Goal: Feedback & Contribution: Contribute content

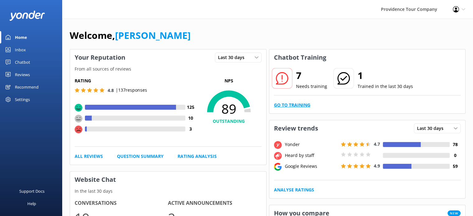
click at [303, 102] on link "Go to Training" at bounding box center [292, 105] width 36 height 7
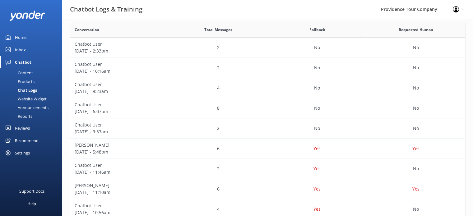
scroll to position [170, 0]
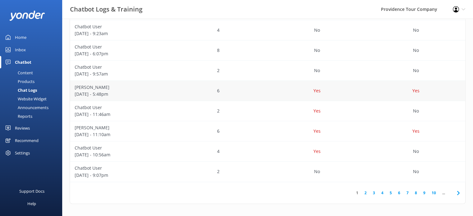
click at [189, 86] on div "6" at bounding box center [218, 91] width 99 height 20
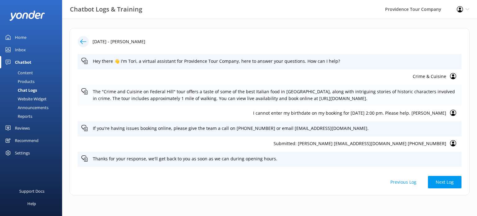
click at [193, 96] on p "The "Crime and Cuisine on Federal Hill" tour offers a taste of some of the best…" at bounding box center [275, 95] width 365 height 14
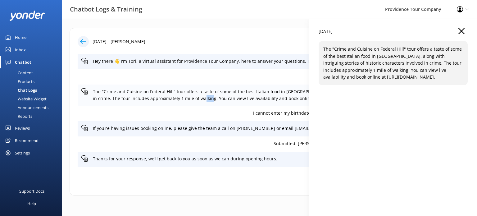
click at [193, 96] on p "The "Crime and Cuisine on Federal Hill" tour offers a taste of some of the best…" at bounding box center [275, 95] width 365 height 14
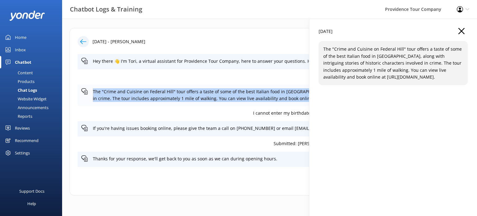
click at [193, 96] on p "The "Crime and Cuisine on Federal Hill" tour offers a taste of some of the best…" at bounding box center [275, 95] width 365 height 14
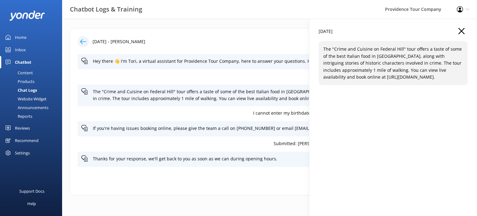
click at [462, 33] on icon "button" at bounding box center [462, 31] width 6 height 6
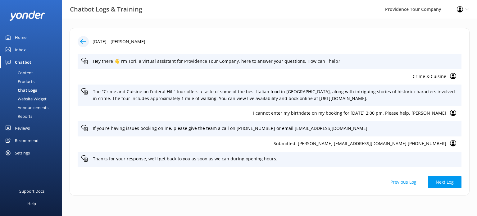
click at [336, 115] on p "I cannot enter my birthdate on my booking for [DATE] 2:00 pm. Please help. [PER…" at bounding box center [263, 113] width 365 height 7
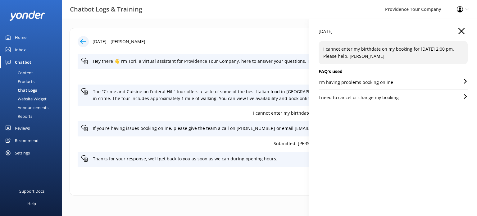
click at [336, 115] on div "[DATE] - [PERSON_NAME] Hey there 👋 I'm Tori, a virtual assistant for Providence…" at bounding box center [269, 113] width 415 height 189
click at [395, 84] on div "I'm having problems booking online" at bounding box center [393, 84] width 149 height 11
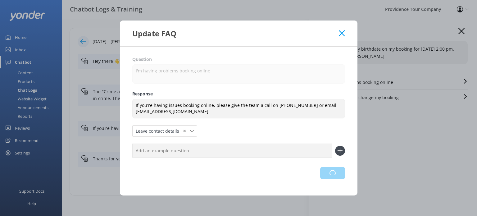
click at [333, 173] on div "Loading.." at bounding box center [238, 173] width 213 height 12
click at [342, 36] on icon at bounding box center [342, 33] width 6 height 6
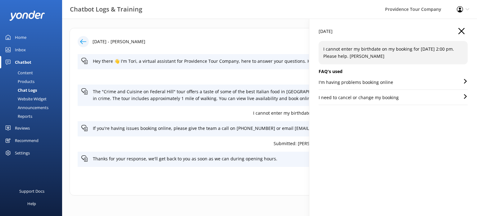
click at [465, 30] on div "[DATE]" at bounding box center [393, 34] width 149 height 13
click at [461, 31] on icon "button" at bounding box center [462, 31] width 6 height 6
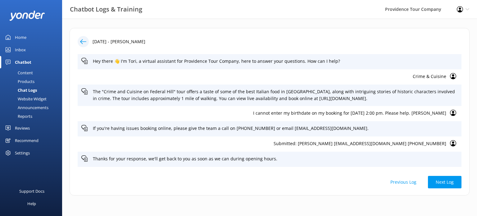
click at [24, 61] on div "Chatbot" at bounding box center [23, 62] width 16 height 12
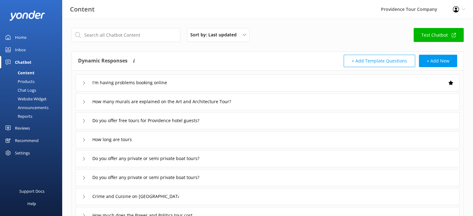
click at [19, 37] on div "Home" at bounding box center [20, 37] width 11 height 12
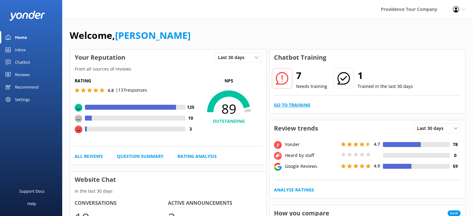
click at [290, 105] on link "Go to Training" at bounding box center [292, 105] width 36 height 7
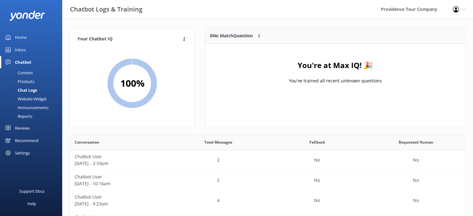
click at [24, 39] on div "Home" at bounding box center [20, 37] width 11 height 12
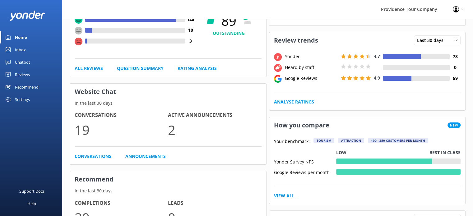
scroll to position [155, 0]
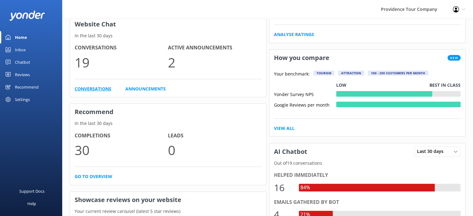
click at [101, 89] on link "Conversations" at bounding box center [93, 88] width 37 height 7
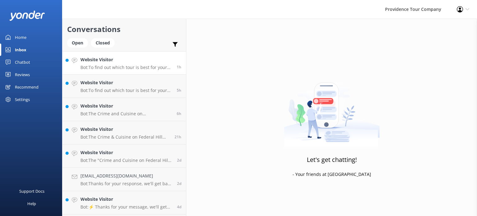
click at [128, 70] on link "Website Visitor Bot: To find out which tour is best for your interests, click t…" at bounding box center [124, 62] width 124 height 23
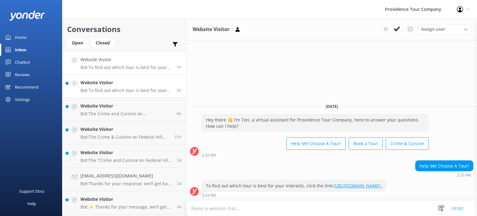
click at [130, 88] on p "Bot: To find out which tour is best for your interests, click the link: [URL][D…" at bounding box center [126, 91] width 92 height 6
click at [134, 112] on p "Bot: The Crime and Cuisine on [GEOGRAPHIC_DATA] tour involves approximately 1 m…" at bounding box center [126, 114] width 92 height 6
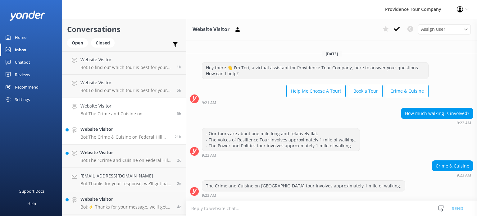
click at [130, 137] on p "Bot: The Crime & Cuisine on Federal Hill tour offers gluten-free options, thoug…" at bounding box center [125, 137] width 90 height 6
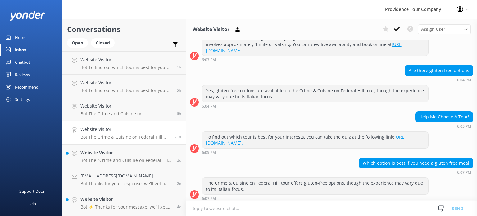
scroll to position [98, 0]
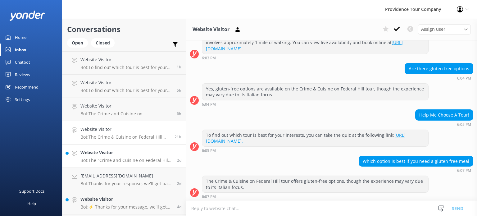
click at [134, 155] on h4 "Website Visitor" at bounding box center [126, 152] width 92 height 7
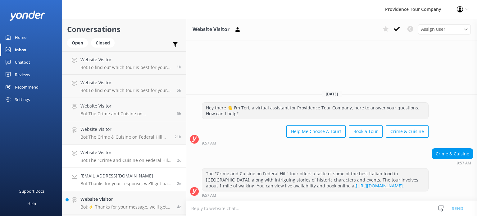
click at [142, 178] on h4 "[EMAIL_ADDRESS][DOMAIN_NAME]" at bounding box center [126, 175] width 92 height 7
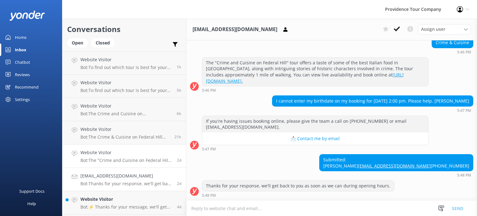
scroll to position [31, 0]
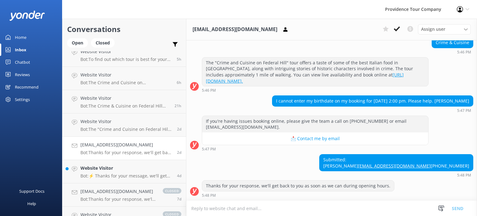
click at [134, 152] on p "Bot: Thanks for your response, we'll get back to you as soon as we can during o…" at bounding box center [126, 153] width 92 height 6
click at [138, 178] on p "Bot: ⚡ Thanks for your message, we'll get back to you as soon as we can. You're…" at bounding box center [126, 176] width 92 height 6
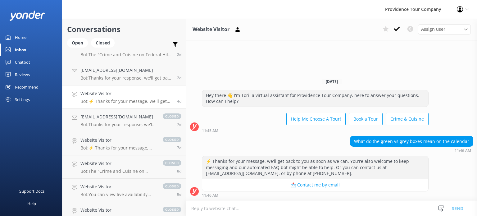
scroll to position [124, 0]
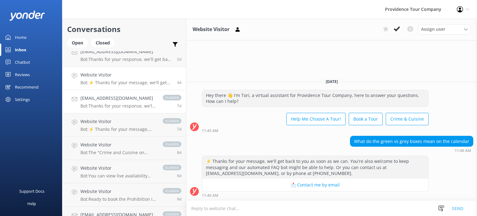
click at [130, 97] on h4 "[EMAIL_ADDRESS][DOMAIN_NAME]" at bounding box center [118, 98] width 76 height 7
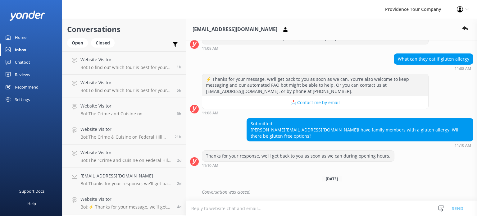
click at [32, 65] on link "Chatbot" at bounding box center [31, 62] width 62 height 12
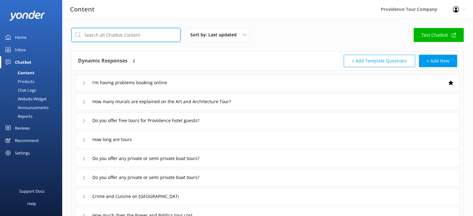
click at [122, 36] on input "text" at bounding box center [125, 35] width 109 height 14
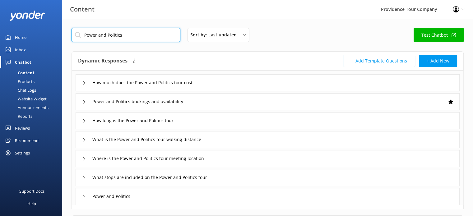
type input "Power and Politics"
click at [368, 79] on div "How much does the Power and Politics tour cost" at bounding box center [268, 82] width 384 height 17
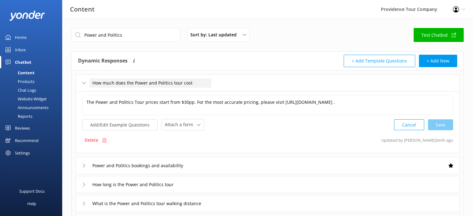
click at [120, 82] on span "How much does the Power and Politics tour cost" at bounding box center [142, 83] width 100 height 7
click at [124, 82] on input "How much does the Power and Politics tour cost" at bounding box center [151, 82] width 122 height 9
drag, startPoint x: 134, startPoint y: 83, endPoint x: 170, endPoint y: 81, distance: 36.1
click at [170, 81] on input "How much does the Power and Politics tour cost" at bounding box center [151, 82] width 122 height 9
click at [148, 85] on span "How much does the Power and Politics tour cost" at bounding box center [142, 83] width 100 height 7
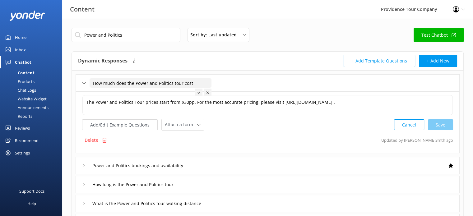
click at [170, 83] on input "How much does the Power and Politics tour cost" at bounding box center [151, 82] width 122 height 9
click at [180, 84] on input "How much does the Power and Politics tour cost" at bounding box center [151, 82] width 122 height 9
drag, startPoint x: 171, startPoint y: 84, endPoint x: 135, endPoint y: 84, distance: 36.4
click at [135, 84] on input "How much does the Power and Politics tour cost" at bounding box center [151, 82] width 122 height 9
paste input "Voices of Resilience: Hidden History of [GEOGRAPHIC_DATA]"
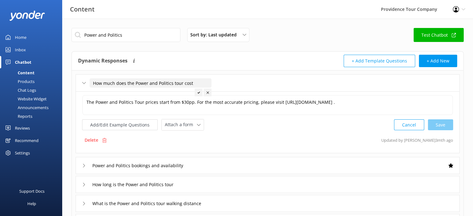
type input "How much does the Voices of Resilience: Hidden History of Providence tour cost"
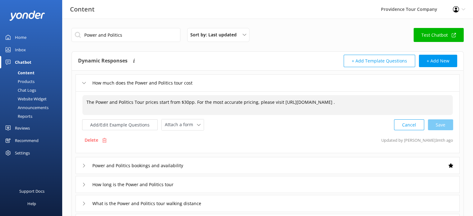
click at [139, 102] on span "The Power and Politics Tour prices start from $30pp. For the most accurate pric…" at bounding box center [210, 102] width 248 height 6
drag, startPoint x: 95, startPoint y: 103, endPoint x: 132, endPoint y: 104, distance: 37.0
click at [132, 104] on textarea "The Power and Politics Tour prices start from $30pp. For the most accurate pric…" at bounding box center [268, 104] width 370 height 19
paste textarea "Voices of Resilience: Hidden History of [GEOGRAPHIC_DATA]"
type textarea "The Voices of Resilience: Hidden History of Providence Tour prices start from $…"
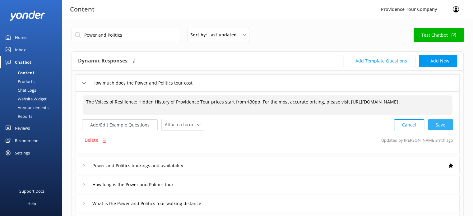
click at [436, 124] on div "Cancel Save" at bounding box center [423, 124] width 59 height 11
click at [145, 84] on span "How much does the Power and Politics tour cost" at bounding box center [142, 83] width 100 height 7
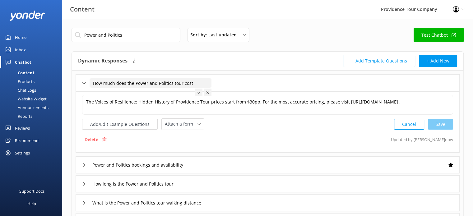
drag, startPoint x: 135, startPoint y: 84, endPoint x: 172, endPoint y: 84, distance: 37.0
click at [172, 84] on input "How much does the Power and Politics tour cost" at bounding box center [151, 82] width 122 height 9
paste input "Voices of Resilience: Hidden History of [GEOGRAPHIC_DATA]"
type input "How much does the Voices of Resilience: Hidden History of Providence tour cost"
click at [278, 92] on use at bounding box center [278, 92] width 2 height 2
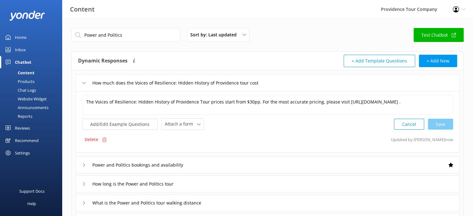
click at [218, 168] on div "Power and Politics bookings and availability" at bounding box center [268, 164] width 384 height 17
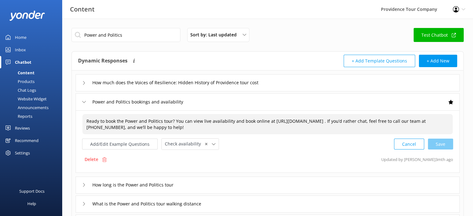
click at [127, 123] on span "Ready to book the Power and Politics tour? You can view live availability and b…" at bounding box center [255, 124] width 339 height 12
click at [129, 107] on div "Power and Politics bookings and availability" at bounding box center [140, 102] width 117 height 10
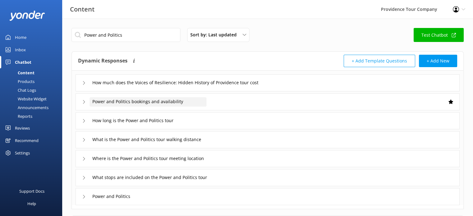
click at [124, 104] on span "Power and Politics bookings and availability" at bounding box center [137, 101] width 91 height 7
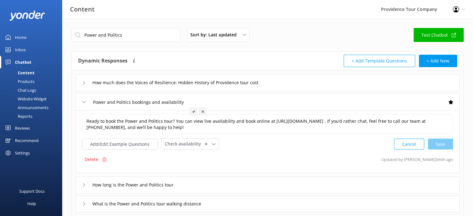
click at [193, 112] on icon at bounding box center [193, 111] width 2 height 2
click at [110, 104] on span "Power and Politics bookings and availability" at bounding box center [137, 102] width 91 height 7
drag, startPoint x: 92, startPoint y: 103, endPoint x: 129, endPoint y: 105, distance: 37.0
click at [129, 105] on input "Power and Politics bookings and availability" at bounding box center [148, 101] width 117 height 9
paste input "Voices of Resilience: Hidden History of [GEOGRAPHIC_DATA]"
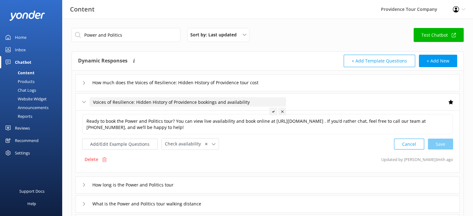
type input "Voices of Resilience: Hidden History of Providence bookings and availability"
click at [271, 111] on div at bounding box center [273, 112] width 8 height 8
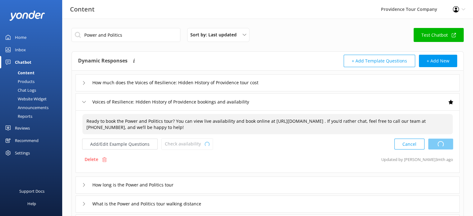
click at [206, 123] on span "Ready to book the Power and Politics tour? You can view live availability and b…" at bounding box center [255, 124] width 339 height 12
drag, startPoint x: 124, startPoint y: 121, endPoint x: 161, endPoint y: 122, distance: 37.3
click at [161, 122] on textarea "Ready to book the Power and Politics tour? You can view live availability and b…" at bounding box center [268, 124] width 370 height 20
paste textarea "Voices of Resilience: Hidden History of [GEOGRAPHIC_DATA]"
type textarea "Ready to book the Voices of Resilience: Hidden History of Providence tour? You …"
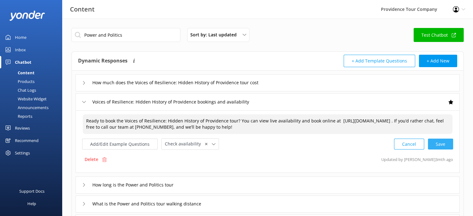
click at [431, 144] on div "Cancel Save" at bounding box center [423, 143] width 59 height 11
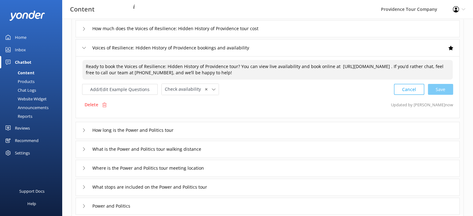
scroll to position [107, 0]
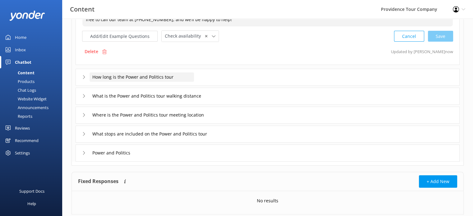
click at [138, 78] on span "How long is the Power and Politics tour" at bounding box center [132, 77] width 81 height 7
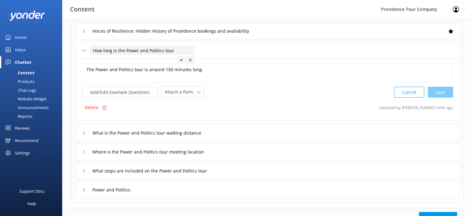
scroll to position [45, 0]
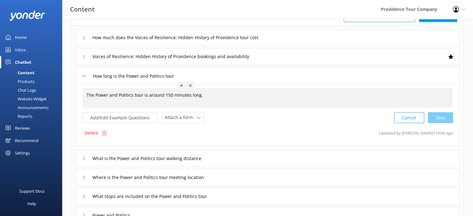
click at [177, 98] on div "The Power and Politics tour is around 150 minutes long." at bounding box center [267, 98] width 370 height 20
click at [168, 95] on textarea "The Power and Politics tour is around 150 minutes long." at bounding box center [268, 97] width 370 height 19
type textarea "The Power and Politics tour is around 120 minutes long."
click at [170, 78] on input "How long is the Power and Politics tour" at bounding box center [142, 75] width 104 height 9
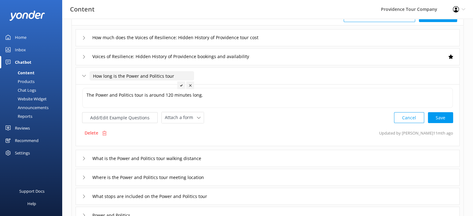
drag, startPoint x: 125, startPoint y: 76, endPoint x: 162, endPoint y: 76, distance: 36.4
click at [162, 76] on input "How long is the Power and Politics tour" at bounding box center [142, 75] width 104 height 9
paste input "Voices of Resilience: Hidden History of [GEOGRAPHIC_DATA]"
type input "How long is the Voices of Resilience: Hidden History of Providence tour"
click at [260, 85] on use at bounding box center [261, 85] width 2 height 2
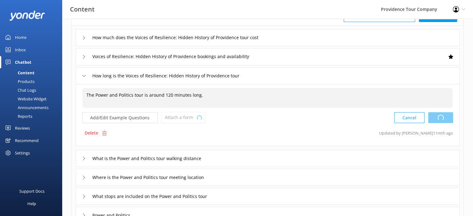
click at [145, 94] on span "The Power and Politics tour is around 120 minutes long." at bounding box center [144, 95] width 117 height 6
drag, startPoint x: 95, startPoint y: 95, endPoint x: 131, endPoint y: 93, distance: 36.1
click at [131, 93] on textarea "The Power and Politics tour is around 150 minutes long." at bounding box center [268, 97] width 370 height 19
paste textarea "Voices of Resilience: Hidden History of [GEOGRAPHIC_DATA]"
type textarea "The Voices of Resilience: Hidden History of Providence tour is around 150 minut…"
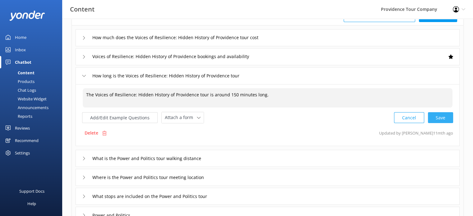
click at [436, 117] on div "Cancel Save" at bounding box center [423, 117] width 59 height 11
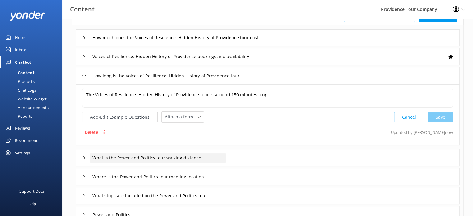
click at [158, 155] on span "What is the Power and Politics tour walking distance" at bounding box center [146, 157] width 109 height 7
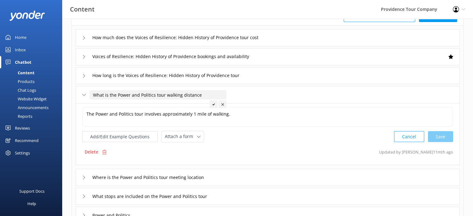
click at [206, 94] on input "What is the Power and Politics tour walking distance" at bounding box center [158, 94] width 137 height 9
click at [153, 95] on input "What is the Power and Politics tour walking distance" at bounding box center [158, 94] width 137 height 9
drag, startPoint x: 154, startPoint y: 95, endPoint x: 116, endPoint y: 98, distance: 38.3
click at [116, 98] on input "What is the Power and Politics tour walking distance" at bounding box center [158, 94] width 137 height 9
paste input "Voices of Resilience: Hidden History of [GEOGRAPHIC_DATA]"
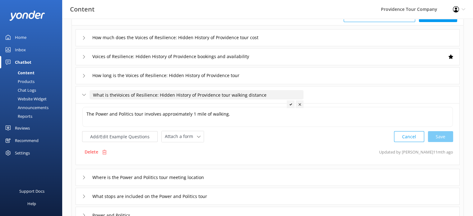
click at [116, 96] on input "What is theVoices of Resilience: Hidden History of Providence tour walking dist…" at bounding box center [197, 94] width 214 height 9
type input "What is the Voices of Resilience: Hidden History of Providence tour walking dis…"
click at [294, 107] on div at bounding box center [293, 104] width 8 height 8
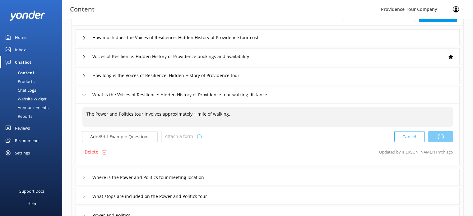
click at [226, 116] on span "The Power and Politics tour involves approximately 1 mile of walking." at bounding box center [158, 114] width 144 height 6
drag, startPoint x: 95, startPoint y: 113, endPoint x: 131, endPoint y: 115, distance: 35.8
click at [131, 115] on textarea "The Power and Politics tour involves approximately 1 mile of walking." at bounding box center [268, 116] width 370 height 19
paste textarea "Voices of Resilience: Hidden History of [GEOGRAPHIC_DATA]"
type textarea "The Voices of Resilience: Hidden History of Providence tour involves approximat…"
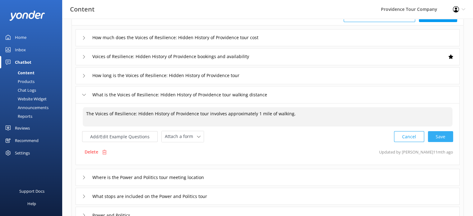
click at [451, 136] on div "Cancel Save" at bounding box center [423, 136] width 59 height 11
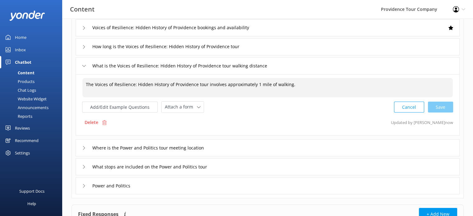
scroll to position [107, 0]
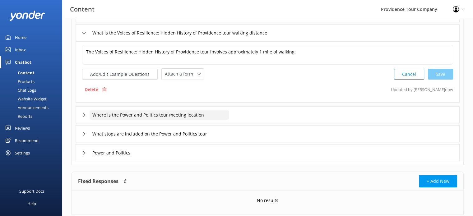
click at [202, 119] on div "Where is the Power and Politics tour meeting location" at bounding box center [159, 114] width 139 height 9
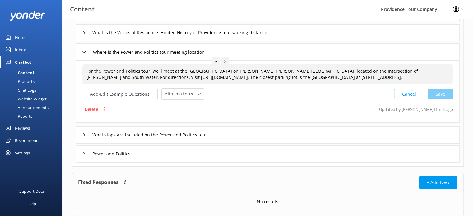
click at [117, 79] on span "For the Power and Politics tour, we'll meet at the [GEOGRAPHIC_DATA] on [PERSON…" at bounding box center [251, 74] width 331 height 12
drag, startPoint x: 101, startPoint y: 70, endPoint x: 139, endPoint y: 71, distance: 37.3
click at [139, 71] on textarea "For the Power and Politics tour, we'll meet at the [GEOGRAPHIC_DATA] on [PERSON…" at bounding box center [268, 74] width 370 height 20
paste textarea "Voices of Resilience: Hidden History of [GEOGRAPHIC_DATA]"
type textarea "For the Voices of Resilience: Hidden History of Providence tour, we'll meet at …"
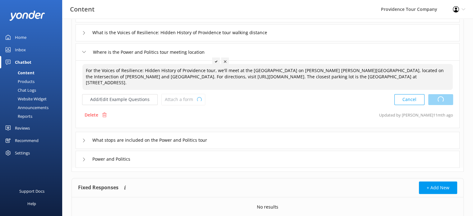
click at [433, 95] on div "Cancel Loading.." at bounding box center [423, 99] width 59 height 11
click at [129, 56] on div "Where is the Power and Politics tour meeting location" at bounding box center [151, 52] width 139 height 10
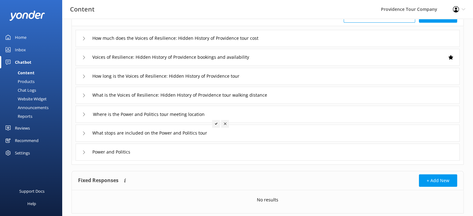
scroll to position [44, 0]
click at [215, 120] on div at bounding box center [216, 124] width 8 height 8
click at [117, 113] on span "Where is the Power and Politics tour meeting location" at bounding box center [148, 114] width 112 height 7
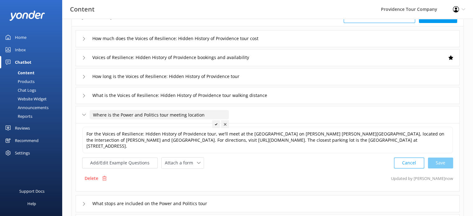
drag, startPoint x: 119, startPoint y: 113, endPoint x: 157, endPoint y: 113, distance: 38.5
click at [157, 113] on input "Where is the Power and Politics tour meeting location" at bounding box center [159, 114] width 139 height 9
paste input "Voices of Resilience: Hidden History of [GEOGRAPHIC_DATA]"
type input "Where is the Voices of Resilience: Hidden History of Providence tour meeting lo…"
click at [297, 122] on div at bounding box center [296, 124] width 8 height 8
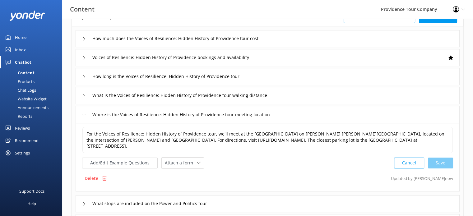
click at [436, 157] on div "Cancel Save" at bounding box center [423, 162] width 59 height 11
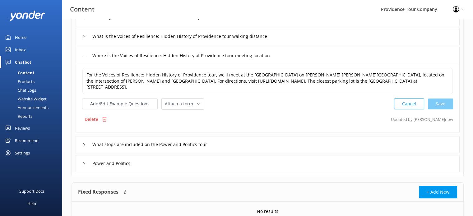
scroll to position [108, 0]
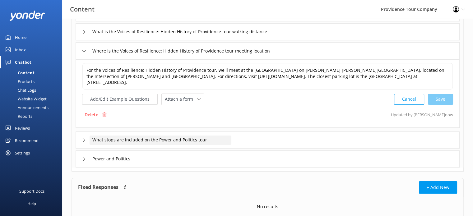
click at [148, 136] on div "What stops are included on the Power and Politics tour" at bounding box center [161, 140] width 142 height 9
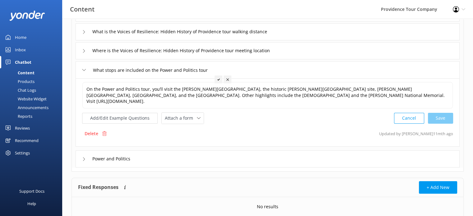
click at [215, 77] on div at bounding box center [218, 80] width 8 height 8
click at [186, 70] on span "What stops are included on the Power and Politics tour" at bounding box center [149, 70] width 115 height 7
drag, startPoint x: 158, startPoint y: 70, endPoint x: 193, endPoint y: 71, distance: 35.4
click at [193, 71] on input "What stops are included on the Power and Politics tour" at bounding box center [161, 69] width 142 height 9
paste input "Voices of Resilience: Hidden History of [GEOGRAPHIC_DATA]"
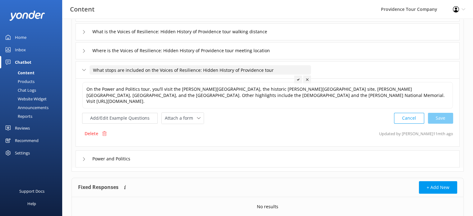
type input "What stops are included on the Voices of Resilience: Hidden History of Providen…"
click at [297, 78] on icon at bounding box center [298, 79] width 2 height 2
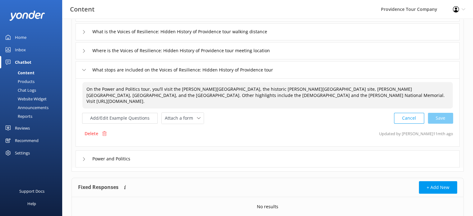
click at [165, 92] on div "On the Power and Politics tour, you’ll visit the [PERSON_NAME][GEOGRAPHIC_DATA]…" at bounding box center [267, 95] width 370 height 26
click at [103, 89] on textarea "On the Power and Politics tour, you’ll visit the [PERSON_NAME][GEOGRAPHIC_DATA]…" at bounding box center [268, 95] width 370 height 26
click at [101, 89] on textarea "On the Power and Politics tour, you’ll visit the [PERSON_NAME][GEOGRAPHIC_DATA]…" at bounding box center [268, 95] width 370 height 26
drag, startPoint x: 101, startPoint y: 89, endPoint x: 137, endPoint y: 89, distance: 35.7
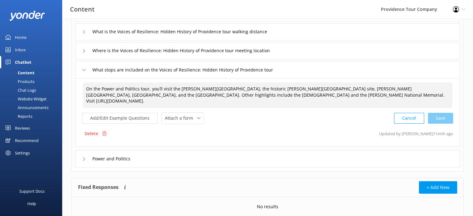
click at [137, 89] on textarea "On the Power and Politics tour, you’ll visit the [PERSON_NAME][GEOGRAPHIC_DATA]…" at bounding box center [268, 95] width 370 height 26
paste textarea "Voices of Resilience: Hidden History of [GEOGRAPHIC_DATA]"
type textarea "On the Voices of Resilience: Hidden History of Providence tour, you’ll visit th…"
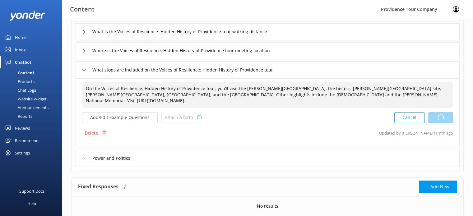
click at [436, 117] on div "Cancel Loading.." at bounding box center [423, 117] width 59 height 11
click at [271, 98] on textarea "On the Voices of Resilience: Hidden History of Providence tour, you’ll visit th…" at bounding box center [267, 95] width 370 height 26
click at [112, 164] on div "Power and Politics" at bounding box center [268, 158] width 384 height 17
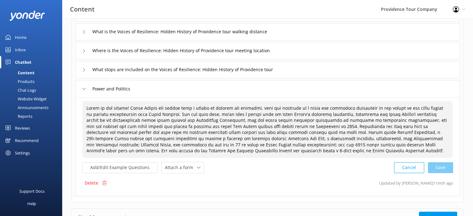
click at [177, 119] on span at bounding box center [266, 129] width 360 height 48
click at [119, 92] on span "Power and Politics" at bounding box center [111, 88] width 38 height 7
drag, startPoint x: 134, startPoint y: 90, endPoint x: 82, endPoint y: 95, distance: 52.2
click at [82, 95] on div "Power and Politics" at bounding box center [268, 88] width 384 height 17
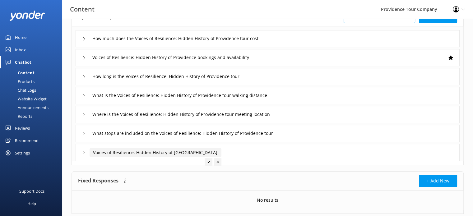
type input "Voices of Resilience: Hidden History of [GEOGRAPHIC_DATA]"
click at [209, 160] on div at bounding box center [209, 162] width 8 height 8
click at [83, 151] on icon at bounding box center [84, 153] width 4 height 4
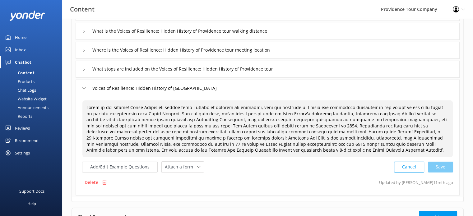
scroll to position [137, 0]
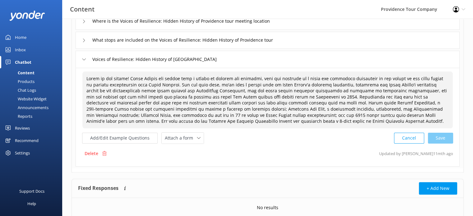
click at [184, 114] on span at bounding box center [266, 100] width 360 height 48
drag, startPoint x: 232, startPoint y: 120, endPoint x: 129, endPoint y: 80, distance: 110.0
click at [129, 80] on textarea at bounding box center [268, 100] width 370 height 56
paste textarea "Lore ipsumdo sitame consect adipiscin el sed doeiusmo temporinci ut labore etdo…"
type textarea "Lorem ip dol sitame! Cons adipisc elitse doeiusm temporinc ut lab etdolore magn…"
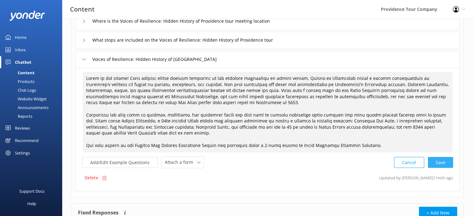
click at [450, 160] on div "Cancel Save" at bounding box center [423, 162] width 59 height 11
click at [442, 162] on div "Cancel Save" at bounding box center [423, 161] width 59 height 11
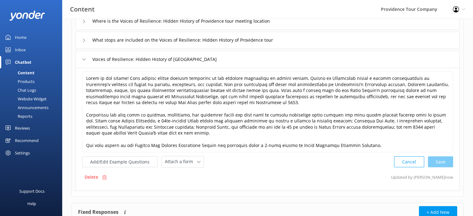
click at [27, 137] on div "Recommend" at bounding box center [27, 140] width 24 height 12
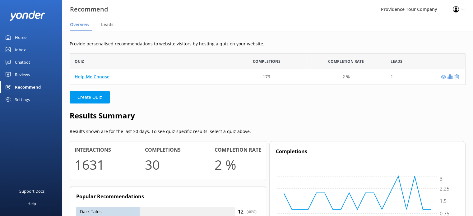
click at [93, 75] on link "Help Me Choose" at bounding box center [92, 77] width 35 height 6
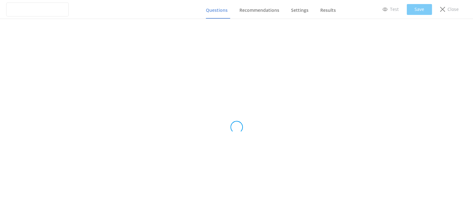
type input "Help Me Choose"
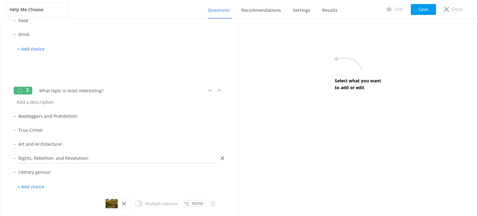
scroll to position [185, 0]
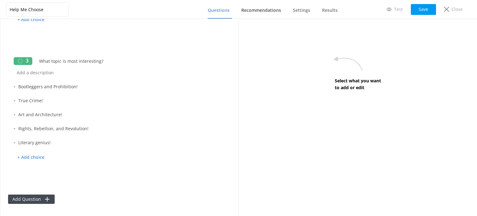
click at [278, 13] on span "Recommendations" at bounding box center [261, 10] width 40 height 6
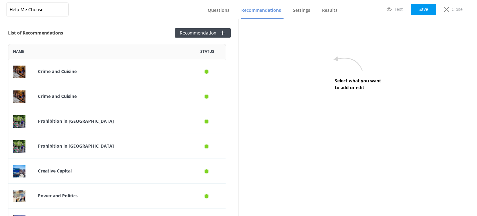
scroll to position [210, 213]
click at [176, 143] on p "Prohibition in [GEOGRAPHIC_DATA]" at bounding box center [111, 146] width 146 height 7
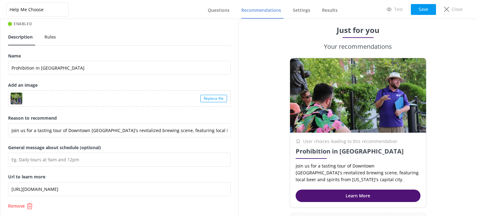
scroll to position [27, 0]
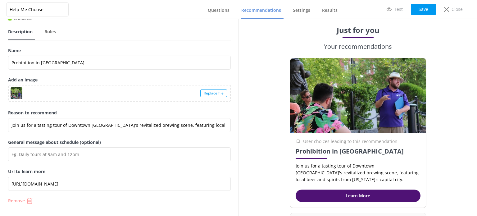
click at [26, 202] on button "Remove" at bounding box center [119, 201] width 223 height 6
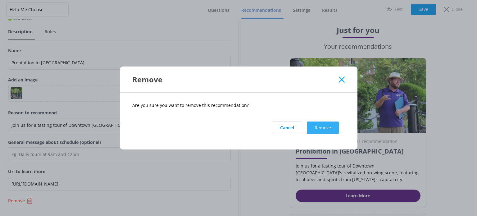
click at [329, 130] on button "Remove" at bounding box center [323, 128] width 32 height 12
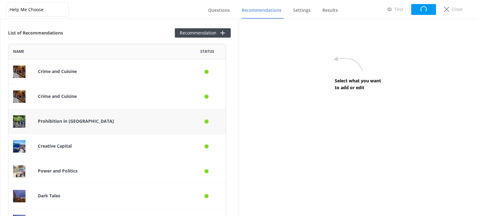
scroll to position [185, 213]
click at [104, 121] on p "Prohibition in [GEOGRAPHIC_DATA]" at bounding box center [111, 121] width 146 height 7
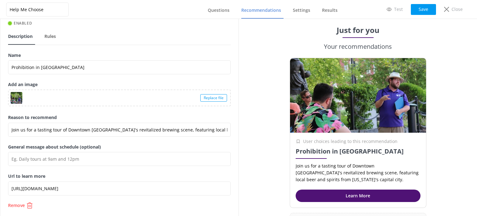
scroll to position [27, 0]
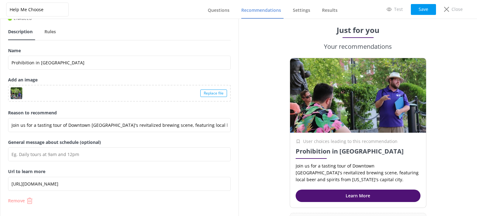
click at [20, 201] on p "Remove" at bounding box center [16, 201] width 17 height 4
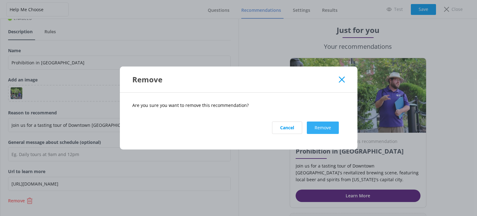
click at [330, 126] on button "Remove" at bounding box center [323, 128] width 32 height 12
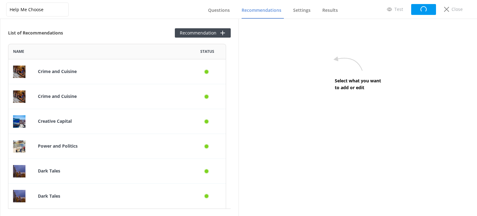
scroll to position [160, 213]
click at [102, 145] on p "Power and Politics" at bounding box center [111, 146] width 146 height 7
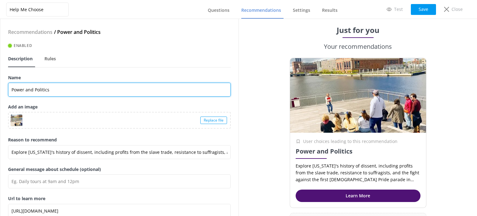
click at [52, 91] on input "Power and Politics" at bounding box center [119, 90] width 223 height 14
paste input "Lore ipsumdo sitame consect adipiscin el sed doeiusmo temporinci ut labore etdo…"
click at [88, 90] on input "Power and Politics" at bounding box center [119, 90] width 223 height 14
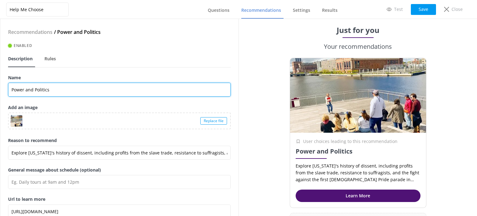
click at [88, 90] on input "Power and Politics" at bounding box center [119, 90] width 223 height 14
paste input "Voices of Resilience: Hidden History of [GEOGRAPHIC_DATA]"
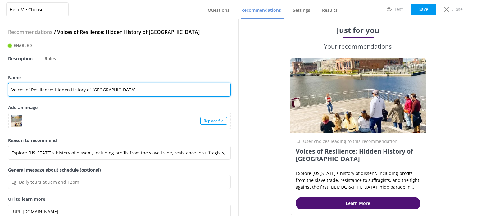
scroll to position [28, 0]
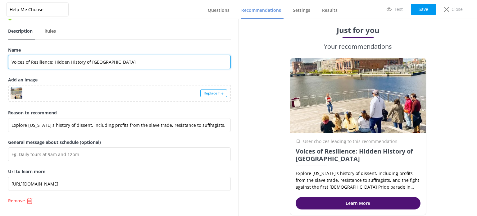
type input "Voices of Resilience: Hidden History of [GEOGRAPHIC_DATA]"
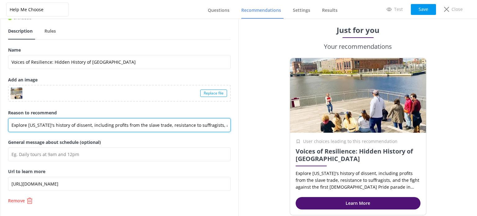
click at [94, 130] on input "Explore [US_STATE]'s history of dissent, including profits from the slave trade…" at bounding box center [119, 125] width 223 height 14
click at [97, 126] on input "Explore [US_STATE]'s history of dissent, including profits from the slave trade…" at bounding box center [119, 125] width 223 height 14
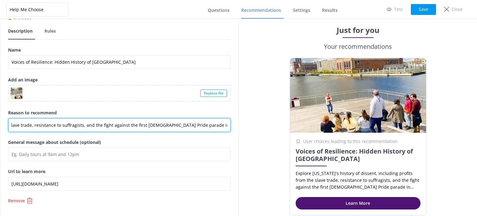
drag, startPoint x: 118, startPoint y: 125, endPoint x: 251, endPoint y: 122, distance: 133.4
click at [251, 122] on div "Help Me Choose Questions Recommendations Settings Results Test Save Close Recom…" at bounding box center [238, 117] width 477 height 197
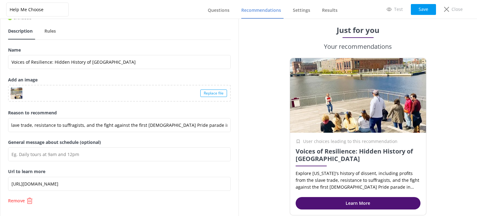
scroll to position [0, 0]
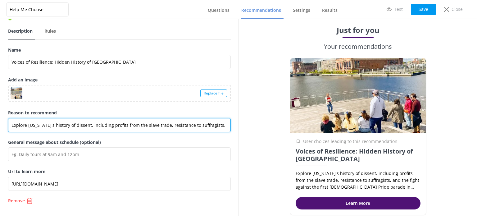
click at [71, 122] on input "Explore [US_STATE]'s history of dissent, including profits from the slave trade…" at bounding box center [119, 125] width 223 height 14
paste input "From pivotal social justice movements to the personal narratives of unsung hero…"
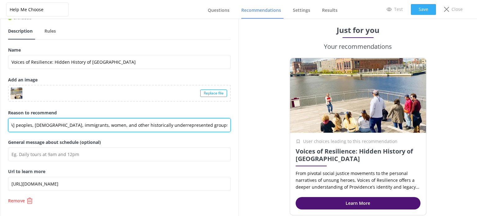
type input "From pivotal social justice movements to the personal narratives of unsung hero…"
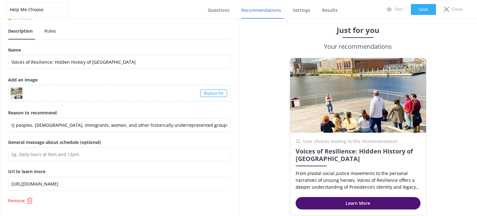
click at [430, 10] on button "Save" at bounding box center [423, 9] width 25 height 11
drag, startPoint x: 425, startPoint y: 8, endPoint x: 425, endPoint y: 15, distance: 6.9
click at [425, 11] on button "Save" at bounding box center [423, 9] width 25 height 11
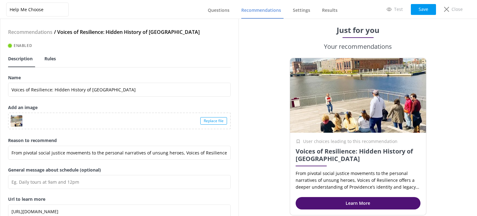
click at [53, 62] on link "Rules" at bounding box center [51, 59] width 14 height 16
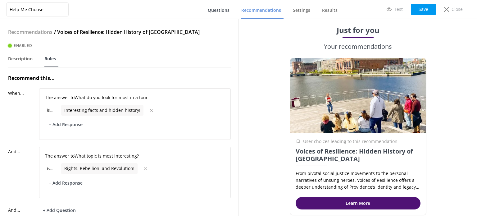
click at [224, 12] on span "Questions" at bounding box center [219, 10] width 22 height 6
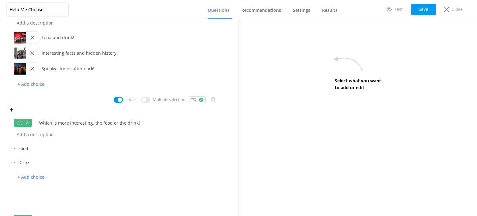
scroll to position [31, 0]
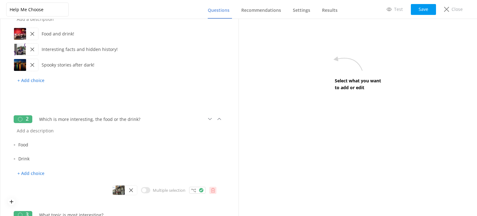
click at [211, 191] on icon at bounding box center [213, 190] width 5 height 5
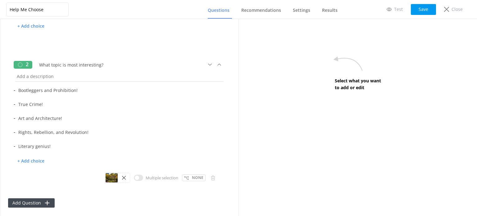
scroll to position [89, 0]
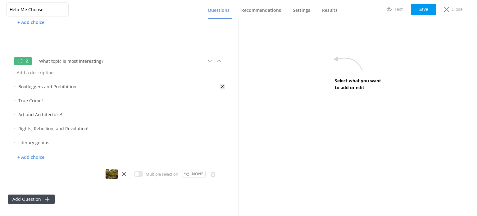
click at [220, 86] on icon at bounding box center [223, 87] width 6 height 6
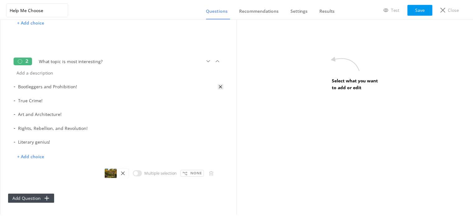
scroll to position [75, 0]
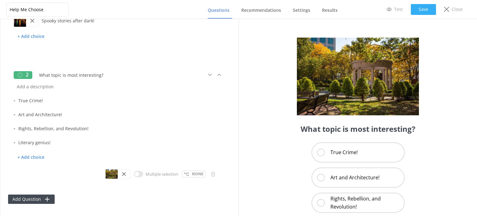
click at [422, 10] on button "Save" at bounding box center [423, 9] width 25 height 11
click at [457, 11] on p "Close" at bounding box center [457, 9] width 11 height 7
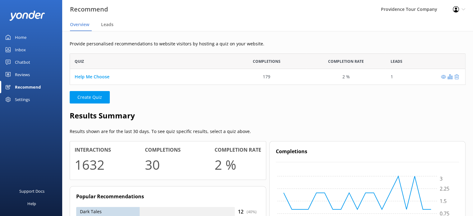
drag, startPoint x: 122, startPoint y: 98, endPoint x: 104, endPoint y: 18, distance: 82.1
click at [22, 41] on div "Home" at bounding box center [20, 37] width 11 height 12
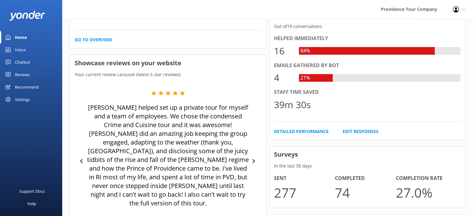
scroll to position [311, 0]
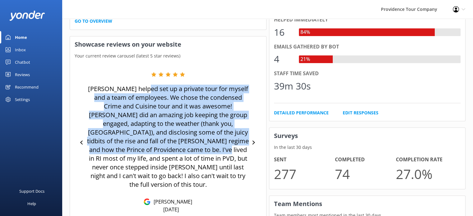
drag, startPoint x: 147, startPoint y: 91, endPoint x: 200, endPoint y: 152, distance: 81.1
click at [200, 152] on p "[PERSON_NAME] helped set up a private tour for myself and a team of employees. …" at bounding box center [168, 137] width 162 height 104
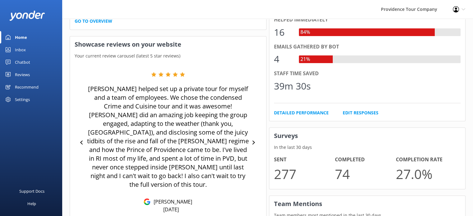
click at [208, 157] on p "[PERSON_NAME] helped set up a private tour for myself and a team of employees. …" at bounding box center [168, 137] width 162 height 104
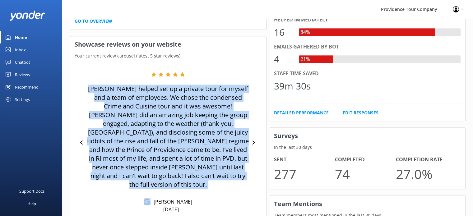
click at [208, 157] on p "[PERSON_NAME] helped set up a private tour for myself and a team of employees. …" at bounding box center [168, 137] width 162 height 104
click at [172, 145] on p "[PERSON_NAME] helped set up a private tour for myself and a team of employees. …" at bounding box center [168, 137] width 162 height 104
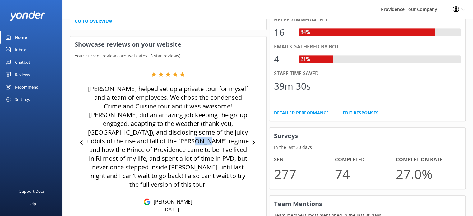
click at [172, 145] on p "[PERSON_NAME] helped set up a private tour for myself and a team of employees. …" at bounding box center [168, 137] width 162 height 104
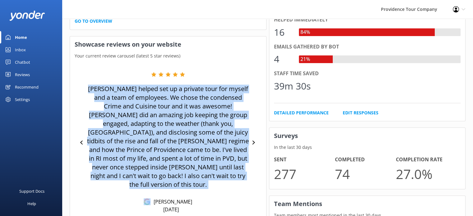
click at [172, 145] on p "[PERSON_NAME] helped set up a private tour for myself and a team of employees. …" at bounding box center [168, 137] width 162 height 104
click at [155, 119] on p "[PERSON_NAME] helped set up a private tour for myself and a team of employees. …" at bounding box center [168, 137] width 162 height 104
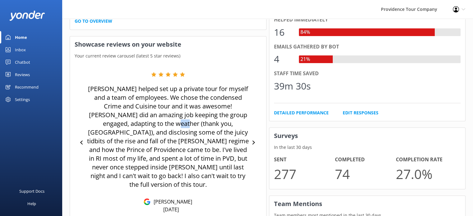
click at [155, 119] on p "[PERSON_NAME] helped set up a private tour for myself and a team of employees. …" at bounding box center [168, 137] width 162 height 104
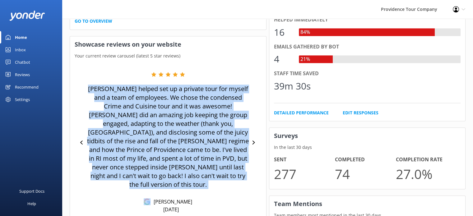
click at [155, 119] on p "[PERSON_NAME] helped set up a private tour for myself and a team of employees. …" at bounding box center [168, 137] width 162 height 104
click at [167, 134] on p "[PERSON_NAME] helped set up a private tour for myself and a team of employees. …" at bounding box center [168, 137] width 162 height 104
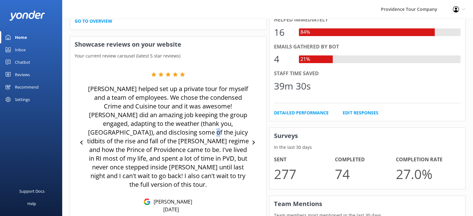
click at [167, 134] on p "[PERSON_NAME] helped set up a private tour for myself and a team of employees. …" at bounding box center [168, 137] width 162 height 104
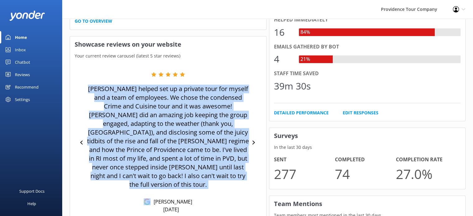
click at [167, 134] on p "[PERSON_NAME] helped set up a private tour for myself and a team of employees. …" at bounding box center [168, 137] width 162 height 104
click at [175, 152] on p "[PERSON_NAME] helped set up a private tour for myself and a team of employees. …" at bounding box center [168, 137] width 162 height 104
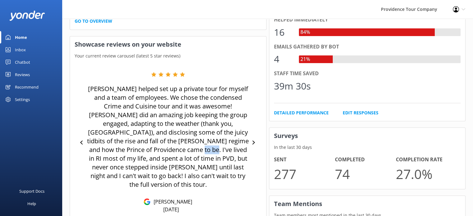
click at [175, 152] on p "[PERSON_NAME] helped set up a private tour for myself and a team of employees. …" at bounding box center [168, 137] width 162 height 104
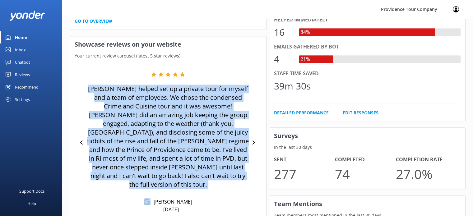
click at [175, 152] on p "[PERSON_NAME] helped set up a private tour for myself and a team of employees. …" at bounding box center [168, 137] width 162 height 104
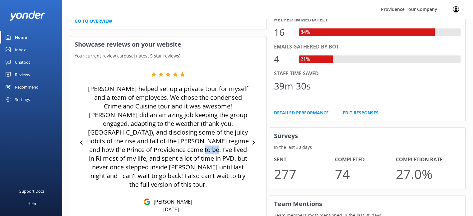
click at [175, 152] on p "[PERSON_NAME] helped set up a private tour for myself and a team of employees. …" at bounding box center [168, 137] width 162 height 104
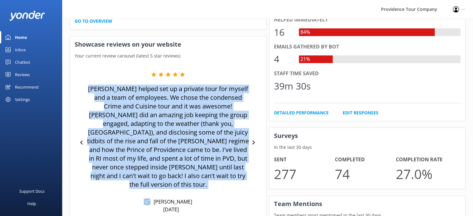
click at [175, 152] on p "[PERSON_NAME] helped set up a private tour for myself and a team of employees. …" at bounding box center [168, 137] width 162 height 104
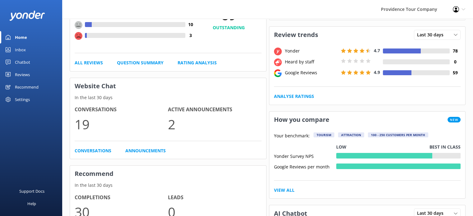
scroll to position [62, 0]
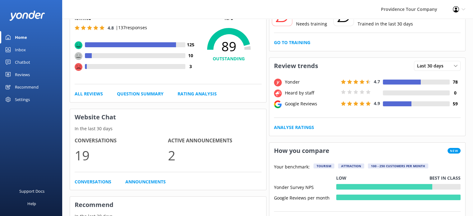
click at [31, 74] on link "Reviews" at bounding box center [31, 74] width 62 height 12
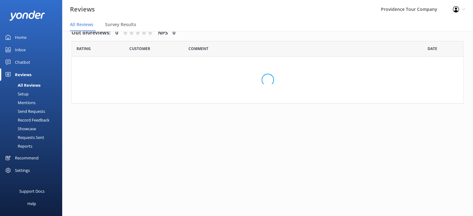
scroll to position [12, 0]
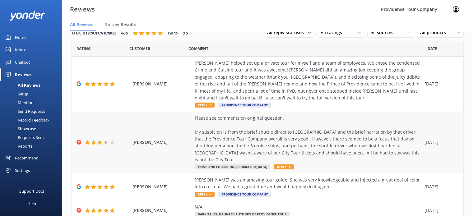
click at [189, 139] on span "[PERSON_NAME]" at bounding box center [161, 142] width 59 height 7
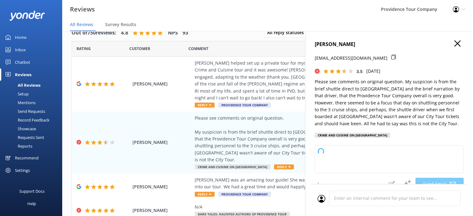
type textarea "Hi [PERSON_NAME], Thank you for your feedback and for highlighting both the pos…"
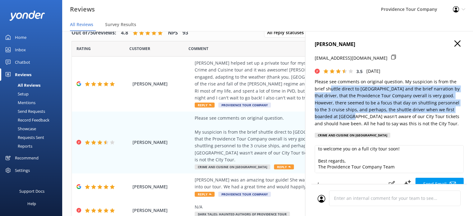
drag, startPoint x: 329, startPoint y: 85, endPoint x: 358, endPoint y: 114, distance: 40.4
click at [358, 114] on p "Please see comments on original question. My suspicion is from the brief shuttl…" at bounding box center [389, 102] width 149 height 49
drag, startPoint x: 362, startPoint y: 119, endPoint x: 335, endPoint y: 87, distance: 42.1
click at [335, 87] on p "Please see comments on original question. My suspicion is from the brief shuttl…" at bounding box center [389, 102] width 149 height 49
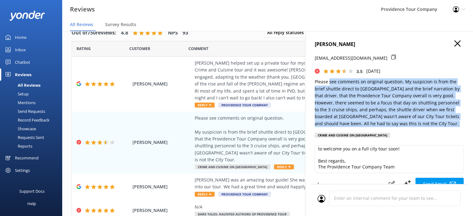
drag, startPoint x: 328, startPoint y: 84, endPoint x: 363, endPoint y: 129, distance: 57.1
click at [363, 129] on div "[PERSON_NAME] [EMAIL_ADDRESS][DOMAIN_NAME] 3.5 [DATE] Please see comments on or…" at bounding box center [389, 90] width 149 height 101
click at [363, 124] on p "Please see comments on original question. My suspicion is from the brief shuttl…" at bounding box center [389, 102] width 149 height 49
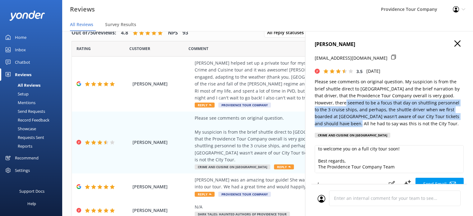
drag, startPoint x: 363, startPoint y: 124, endPoint x: 351, endPoint y: 102, distance: 25.6
click at [352, 102] on p "Please see comments on original question. My suspicion is from the brief shuttl…" at bounding box center [389, 102] width 149 height 49
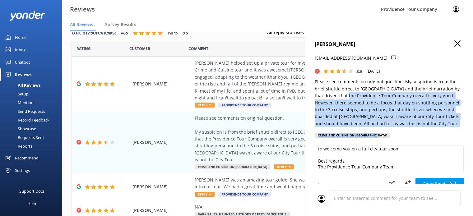
drag, startPoint x: 347, startPoint y: 95, endPoint x: 396, endPoint y: 128, distance: 59.4
click at [393, 128] on div "[PERSON_NAME] [EMAIL_ADDRESS][DOMAIN_NAME] 3.5 [DATE] Please see comments on or…" at bounding box center [389, 90] width 149 height 101
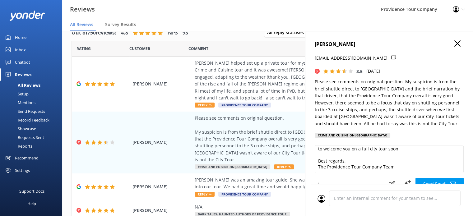
click at [407, 128] on div "[PERSON_NAME] [EMAIL_ADDRESS][DOMAIN_NAME] 3.5 [DATE] Please see comments on or…" at bounding box center [389, 90] width 149 height 101
click at [454, 44] on icon "button" at bounding box center [457, 43] width 6 height 6
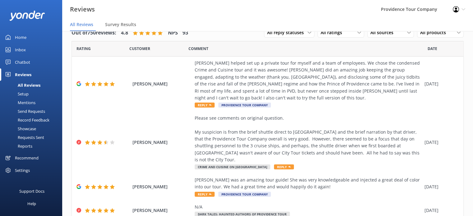
click at [16, 36] on div "Home" at bounding box center [20, 37] width 11 height 12
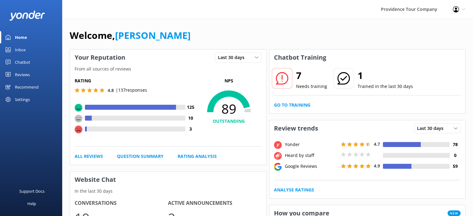
drag, startPoint x: 244, startPoint y: 40, endPoint x: 235, endPoint y: 1, distance: 40.3
click at [32, 50] on link "Inbox" at bounding box center [31, 50] width 62 height 12
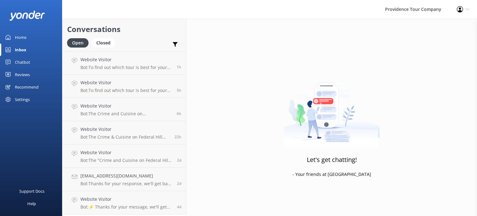
click at [34, 61] on link "Chatbot" at bounding box center [31, 62] width 62 height 12
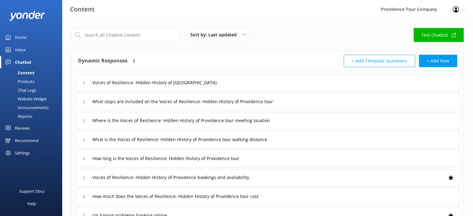
click at [32, 48] on link "Inbox" at bounding box center [31, 50] width 62 height 12
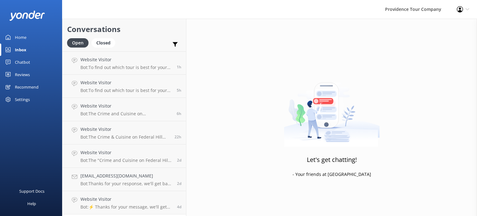
click at [33, 41] on link "Home" at bounding box center [31, 37] width 62 height 12
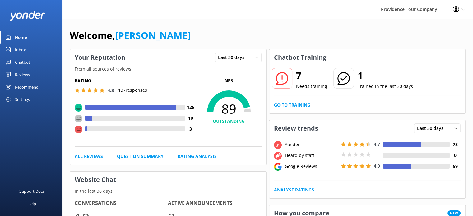
drag, startPoint x: 219, startPoint y: 165, endPoint x: 203, endPoint y: 30, distance: 135.5
click at [27, 39] on div "Home" at bounding box center [21, 37] width 12 height 12
